Goal: Transaction & Acquisition: Download file/media

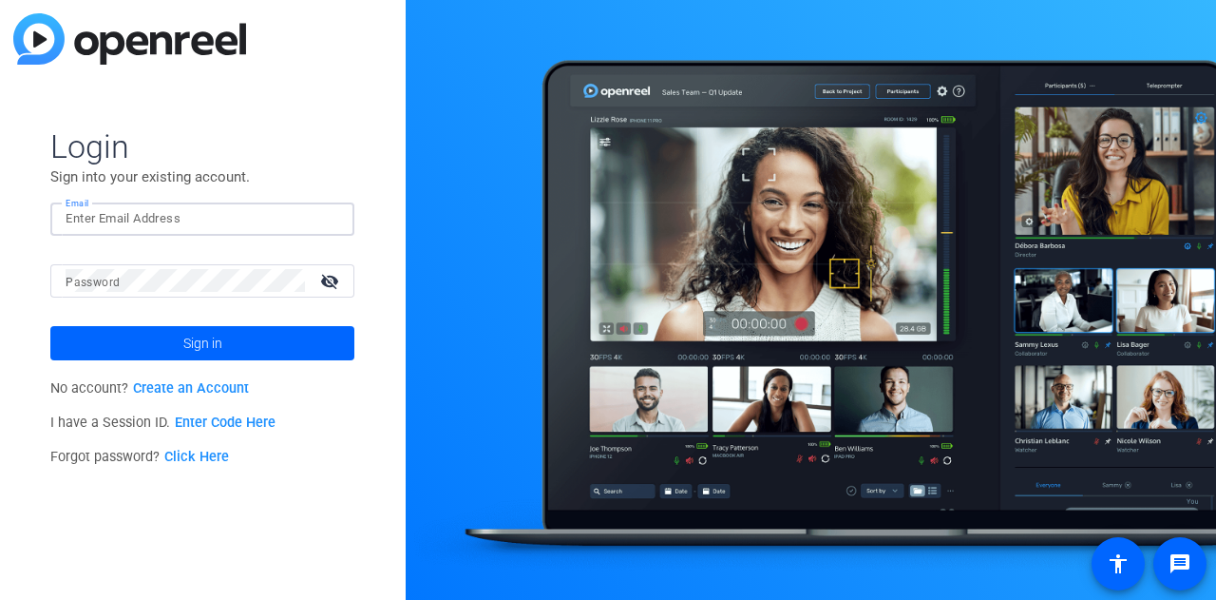
click at [87, 211] on input "Email" at bounding box center [203, 218] width 274 height 23
type input "[PERSON_NAME][EMAIL_ADDRESS][PERSON_NAME][PERSON_NAME][DOMAIN_NAME]"
click at [50, 326] on button "Sign in" at bounding box center [202, 343] width 304 height 34
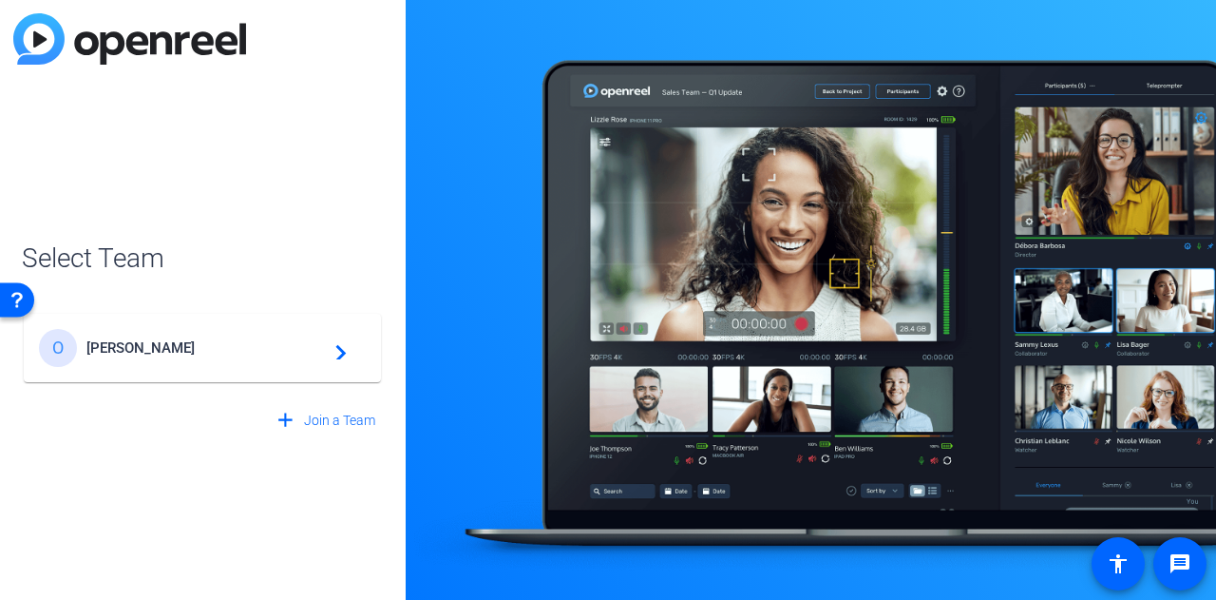
click at [105, 346] on span "[PERSON_NAME]" at bounding box center [205, 347] width 238 height 17
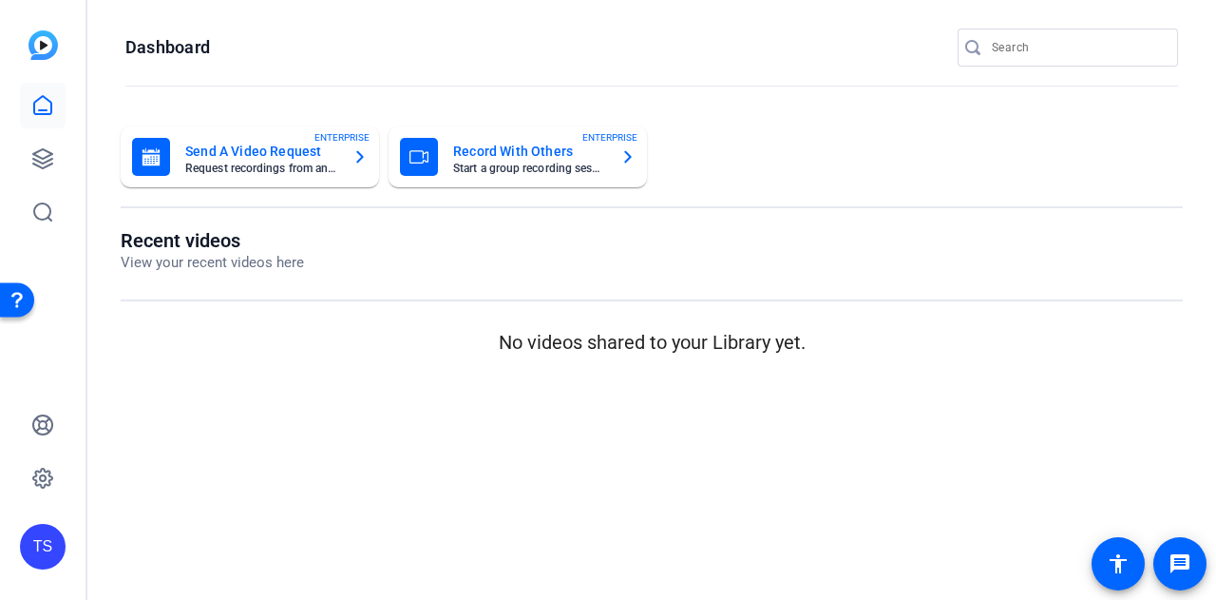
click at [185, 252] on p "View your recent videos here" at bounding box center [212, 263] width 183 height 22
click at [40, 164] on icon at bounding box center [42, 158] width 23 height 23
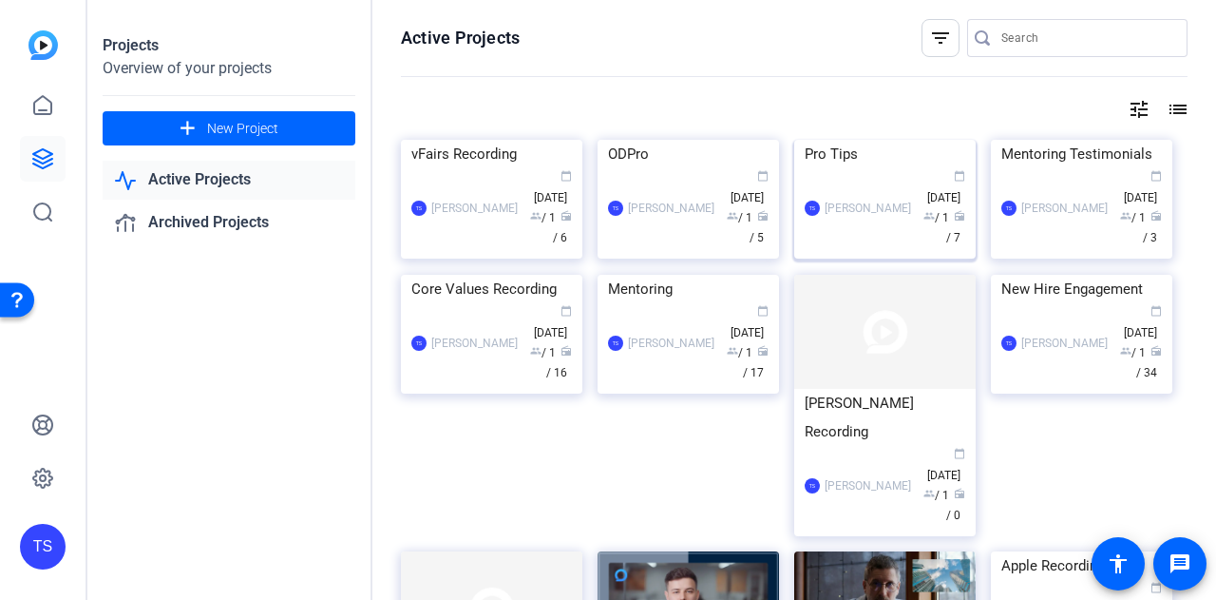
click at [920, 140] on img at bounding box center [884, 140] width 181 height 0
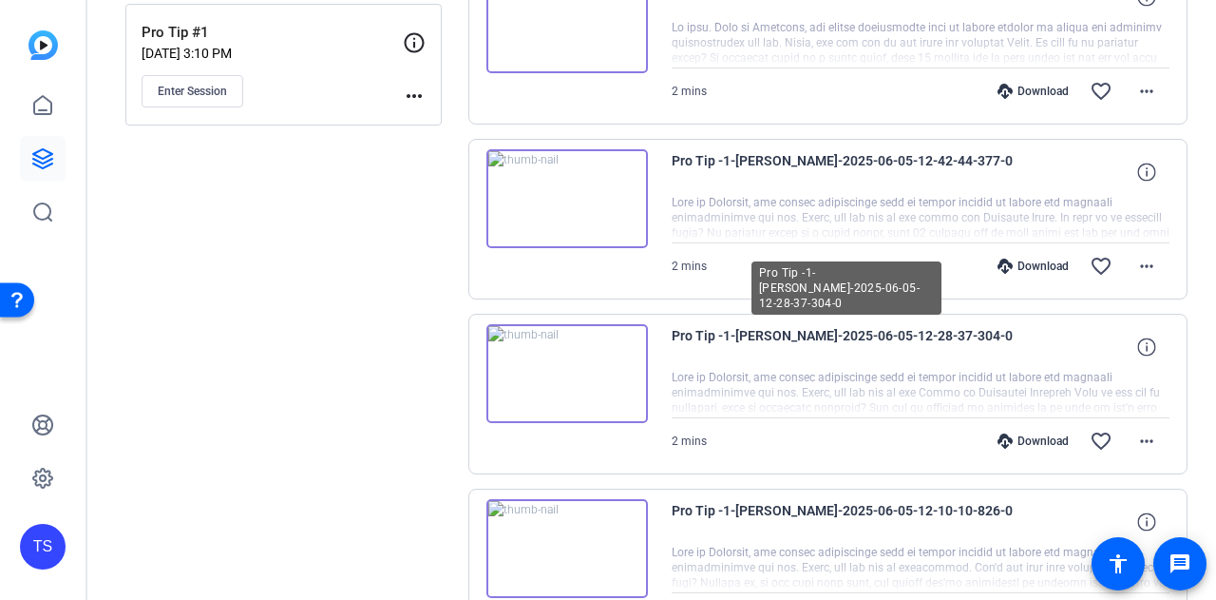
scroll to position [380, 0]
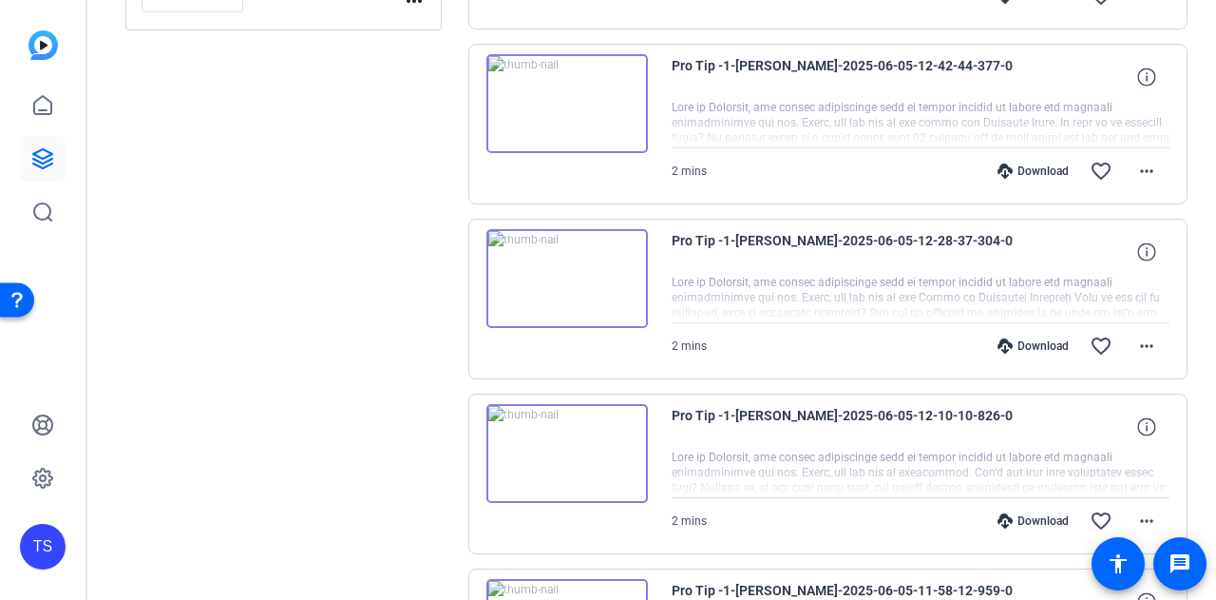
click at [1020, 341] on div "Download" at bounding box center [1033, 345] width 90 height 15
click at [1136, 345] on mat-icon "more_horiz" at bounding box center [1147, 345] width 23 height 23
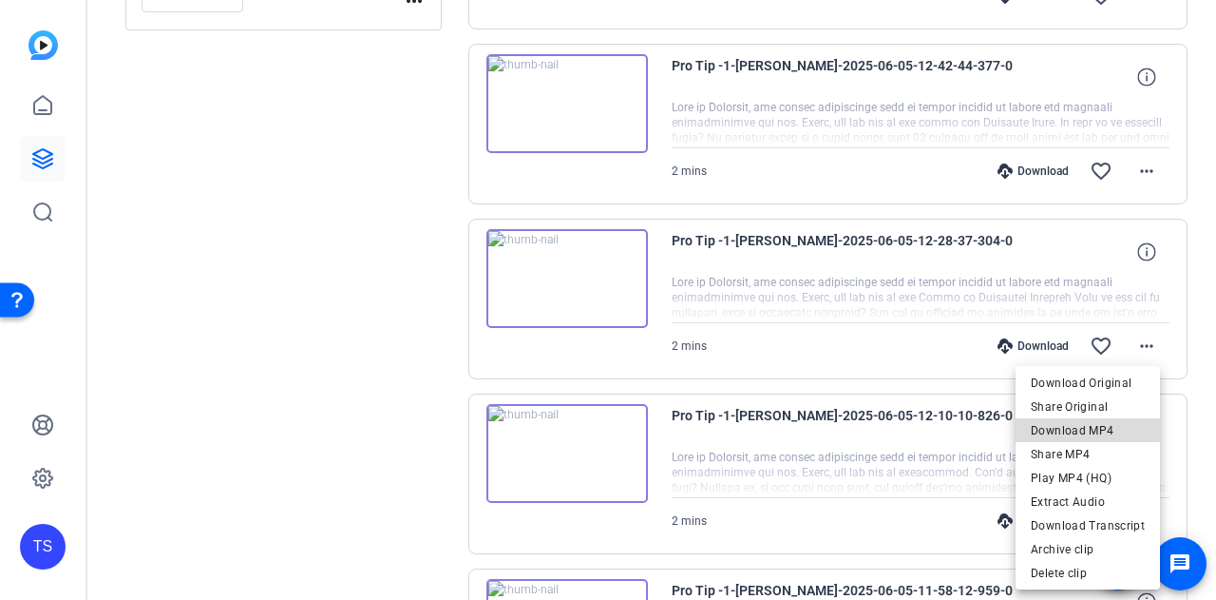
click at [1108, 425] on span "Download MP4" at bounding box center [1088, 430] width 114 height 23
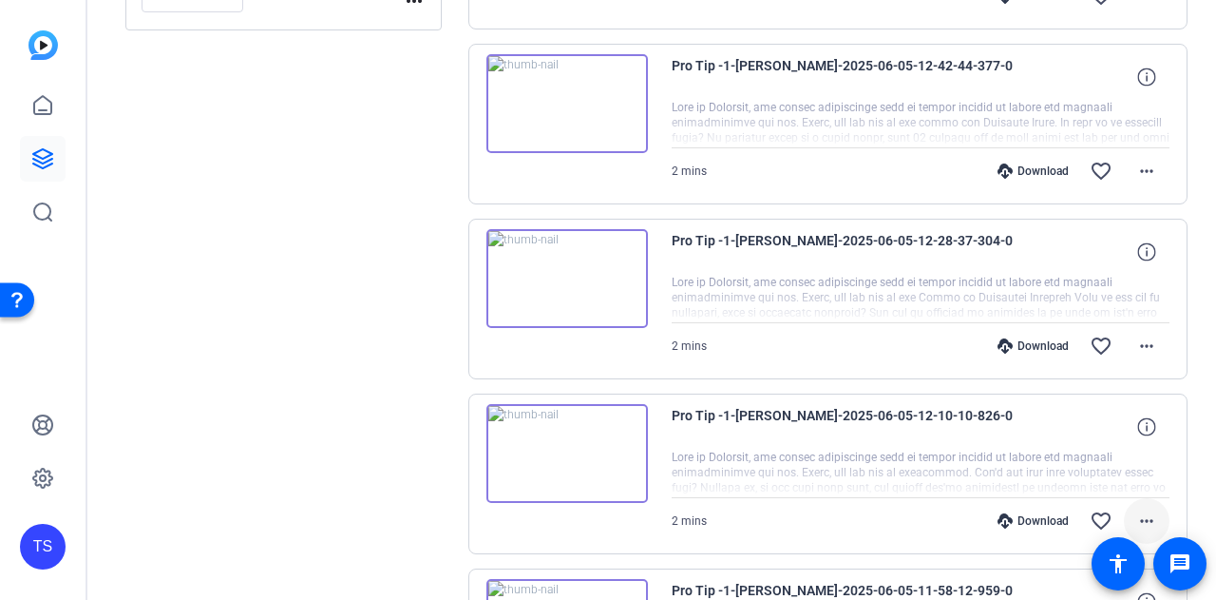
click at [1137, 518] on mat-icon "more_horiz" at bounding box center [1147, 520] width 23 height 23
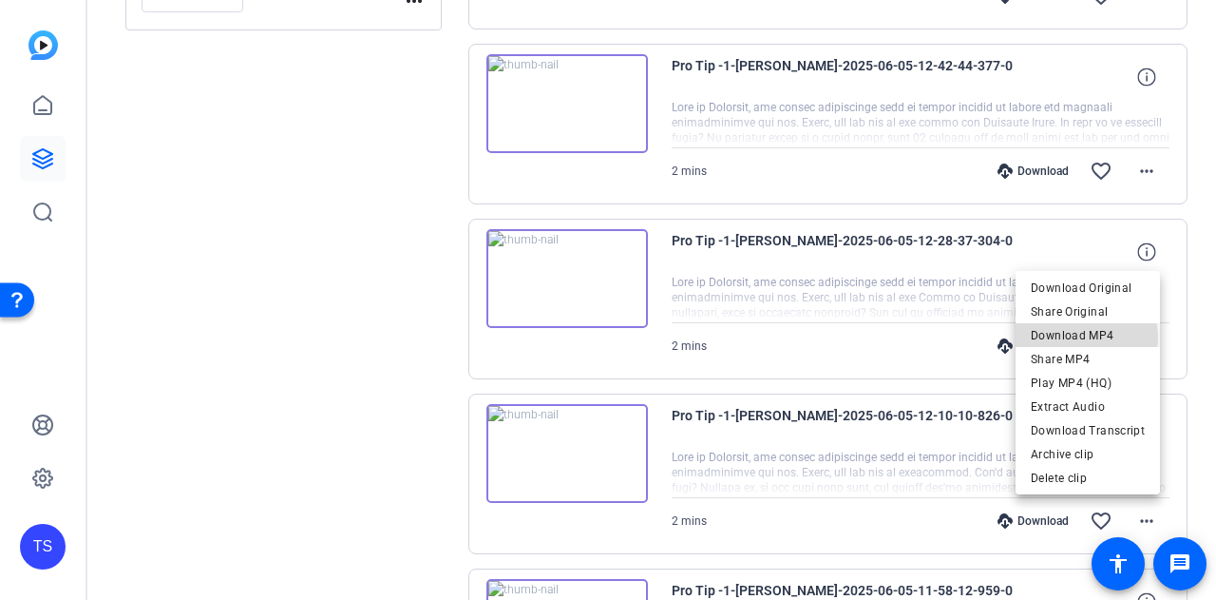
click at [1084, 337] on span "Download MP4" at bounding box center [1088, 335] width 114 height 23
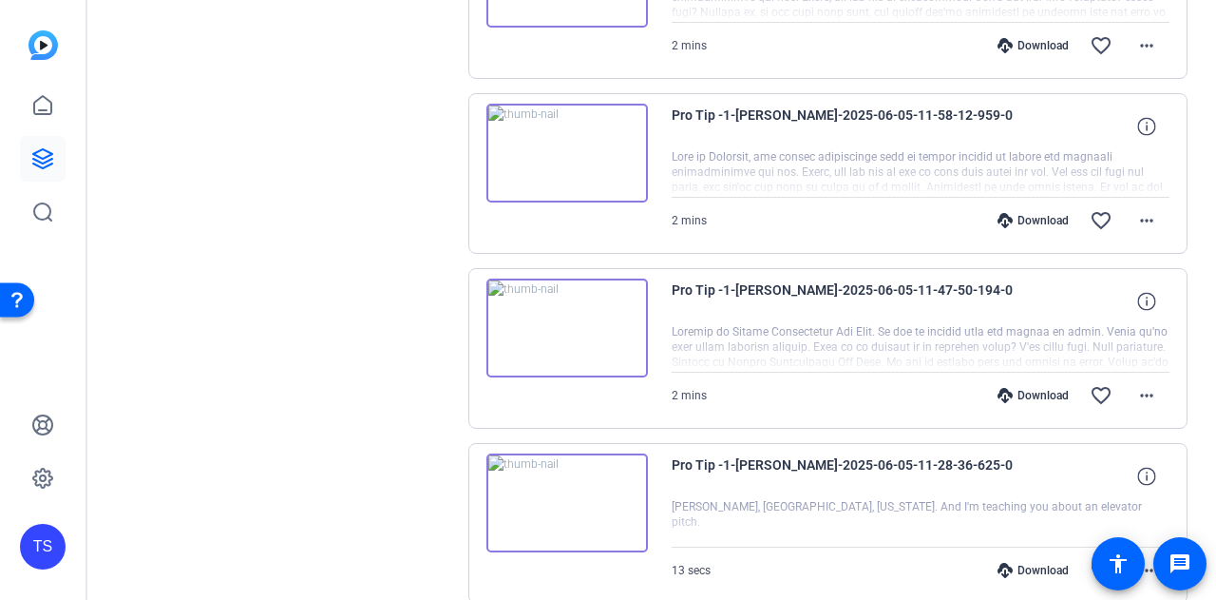
scroll to position [937, 0]
